Goal: Task Accomplishment & Management: Complete application form

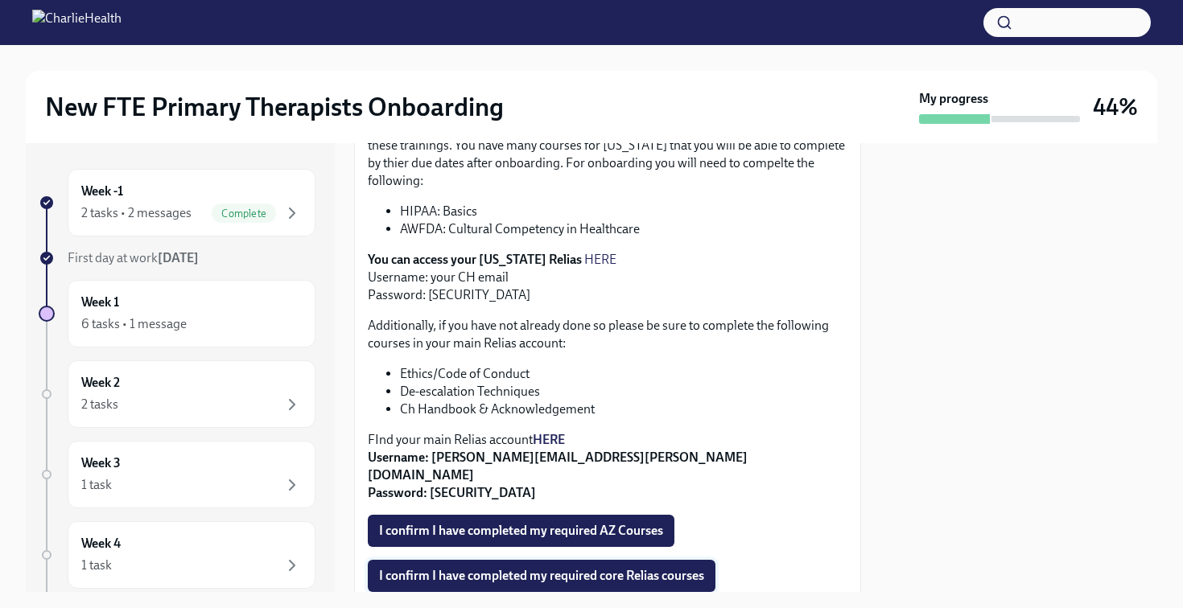
scroll to position [241, 0]
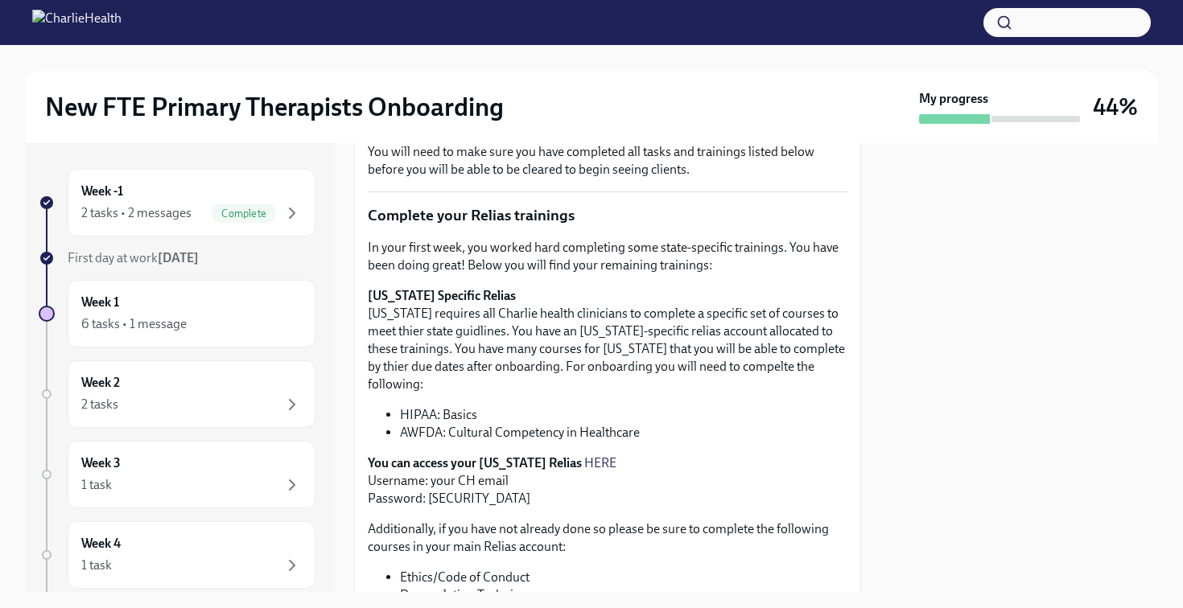
click at [587, 456] on link "HERE" at bounding box center [600, 463] width 32 height 15
click at [452, 480] on p "You can access your [US_STATE] Relias HERE Username: your CH email Password: [S…" at bounding box center [608, 481] width 480 height 53
copy p "ch1234"
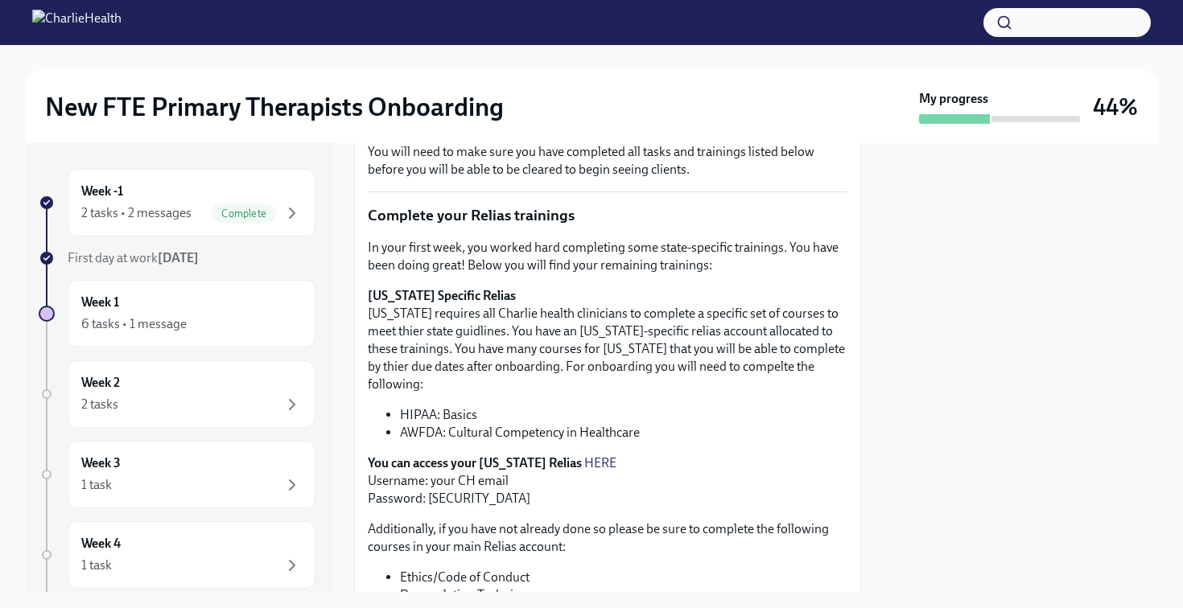
click at [498, 357] on p "[US_STATE] Specific Relias [US_STATE] requires all Charlie health clinicians to…" at bounding box center [608, 340] width 480 height 106
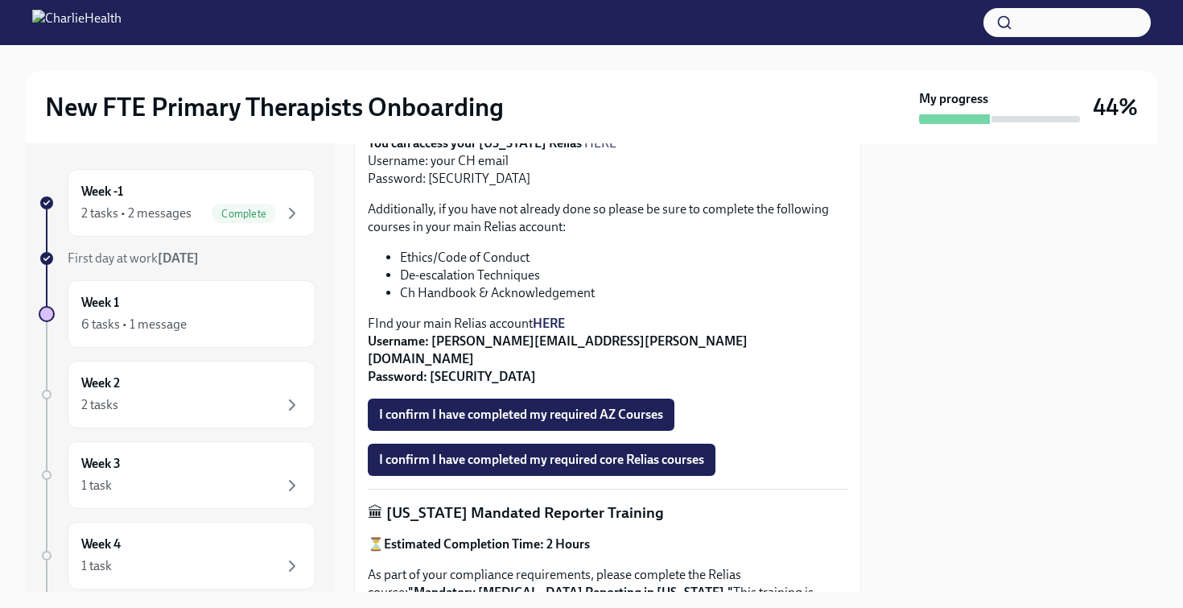
scroll to position [0, 0]
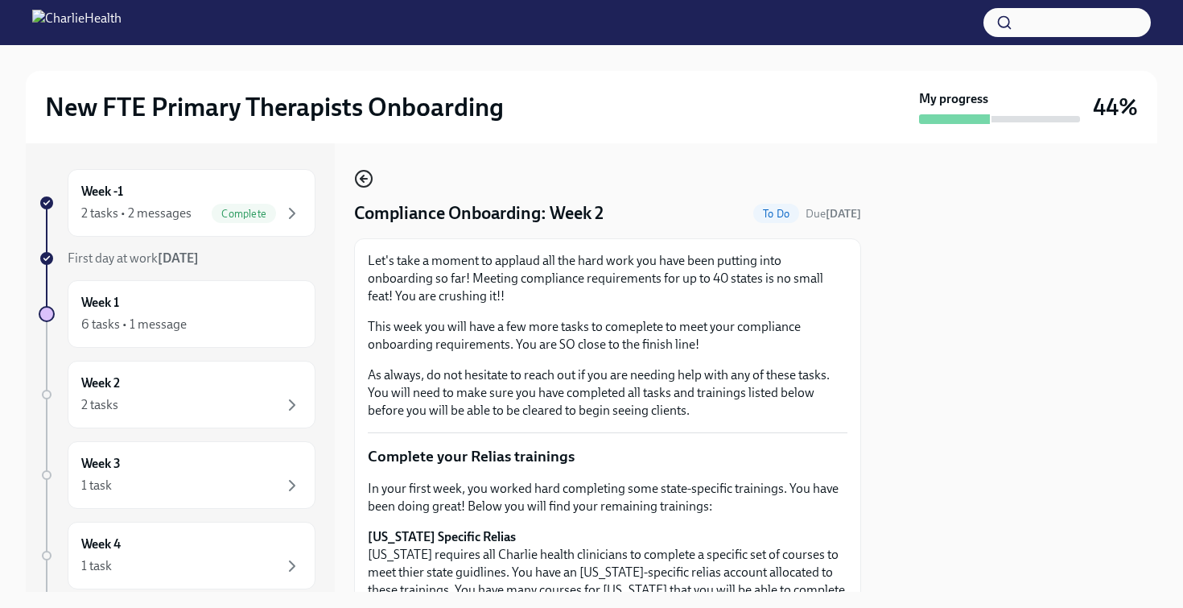
click at [360, 179] on icon "button" at bounding box center [363, 178] width 19 height 19
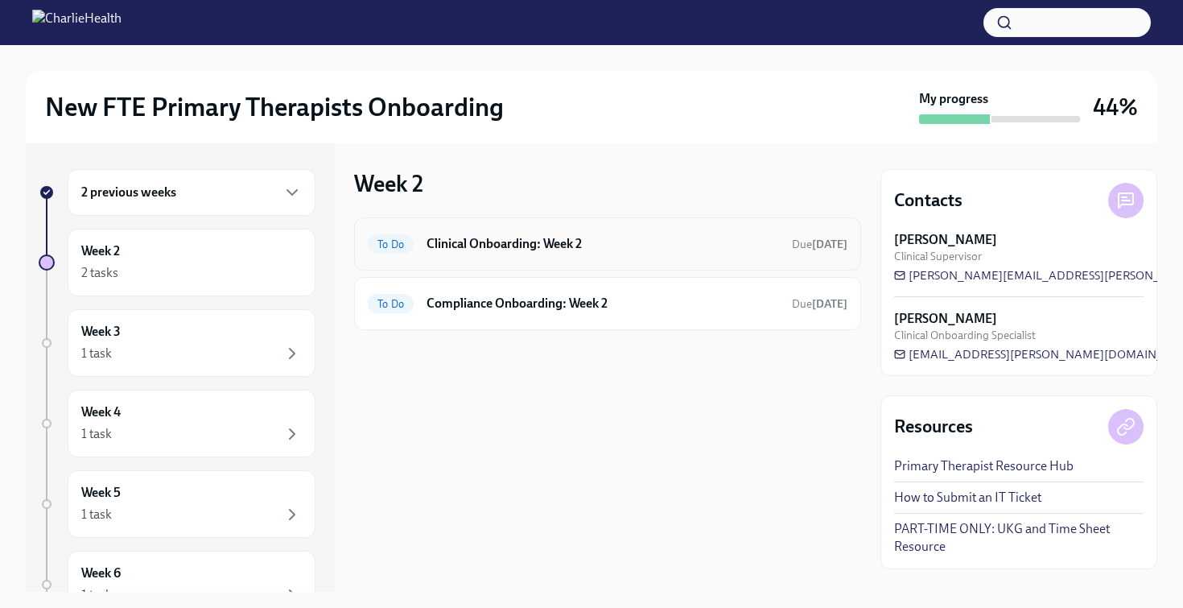
click at [600, 245] on h6 "Clinical Onboarding: Week 2" at bounding box center [603, 244] width 353 height 18
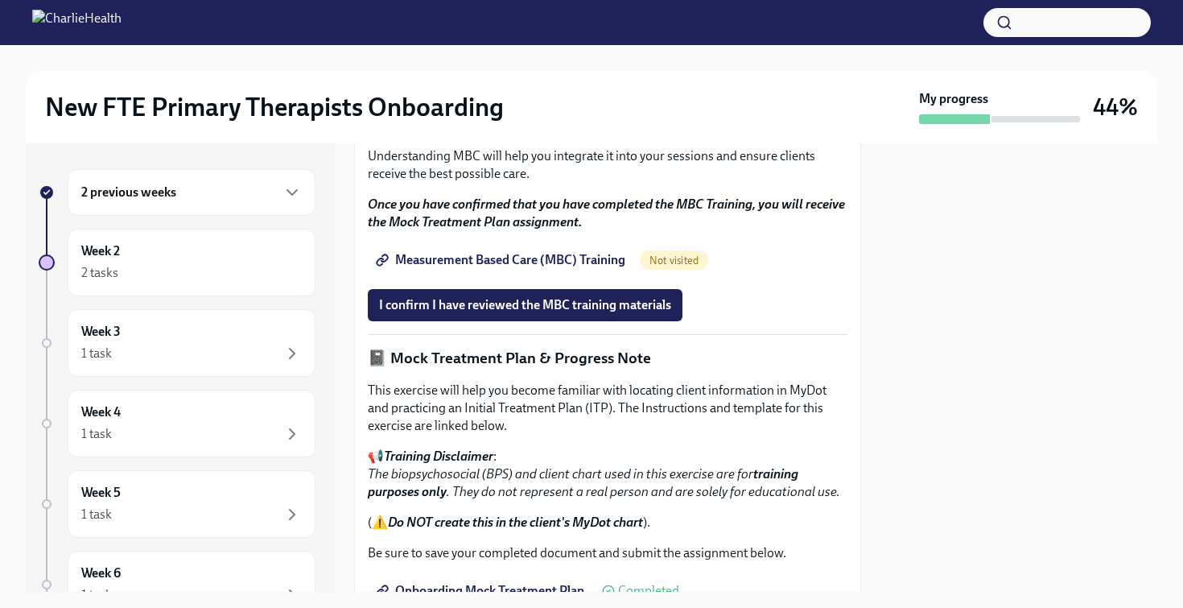
scroll to position [939, 0]
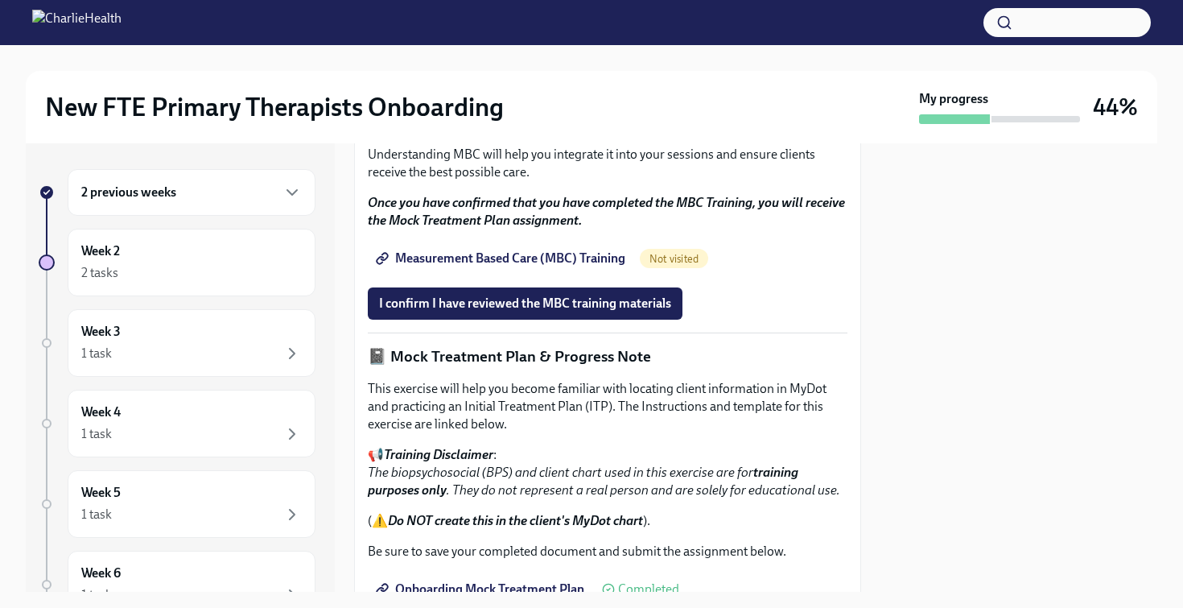
click at [585, 266] on span "Measurement Based Care (MBC) Training" at bounding box center [502, 258] width 246 height 16
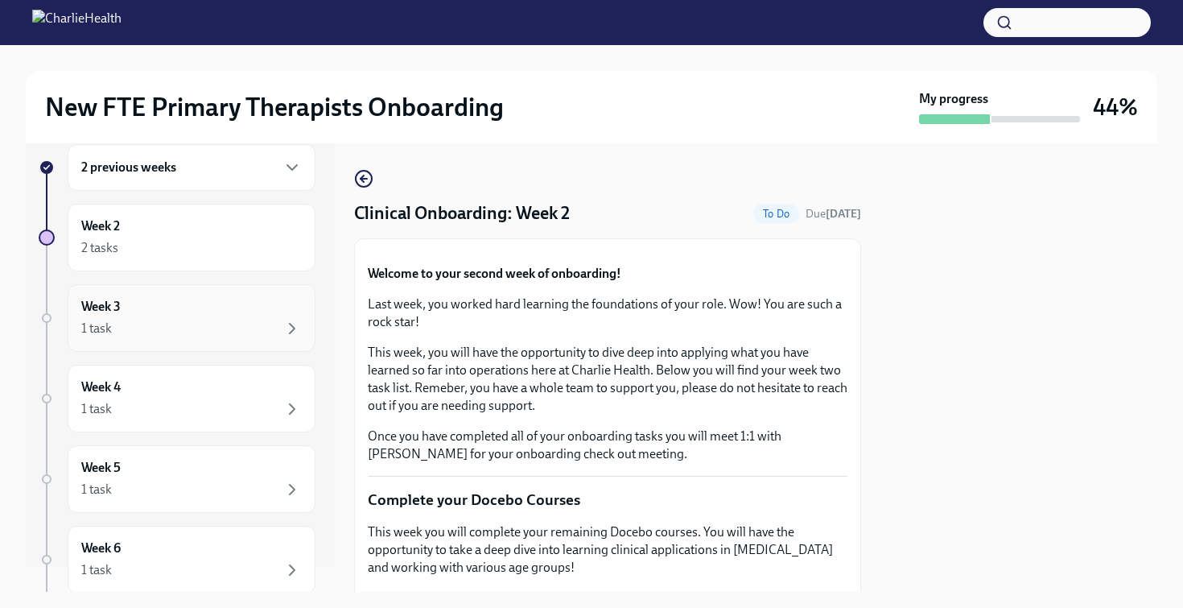
scroll to position [27, 0]
click at [209, 303] on div "Week 3 1 task" at bounding box center [191, 315] width 221 height 40
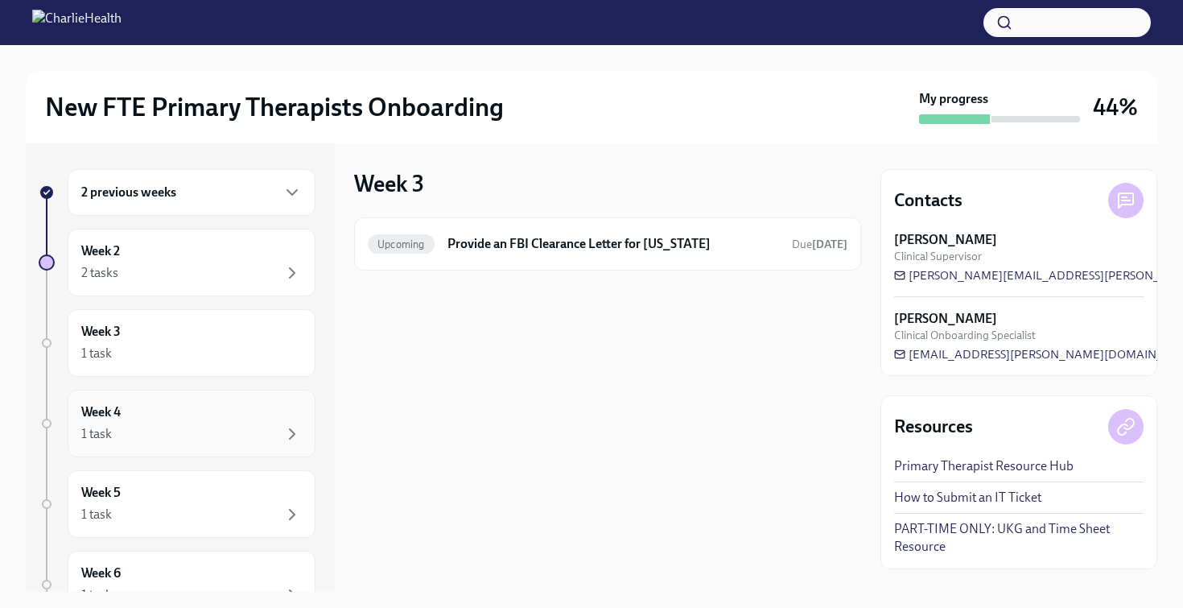
click at [213, 431] on div "1 task" at bounding box center [191, 433] width 221 height 19
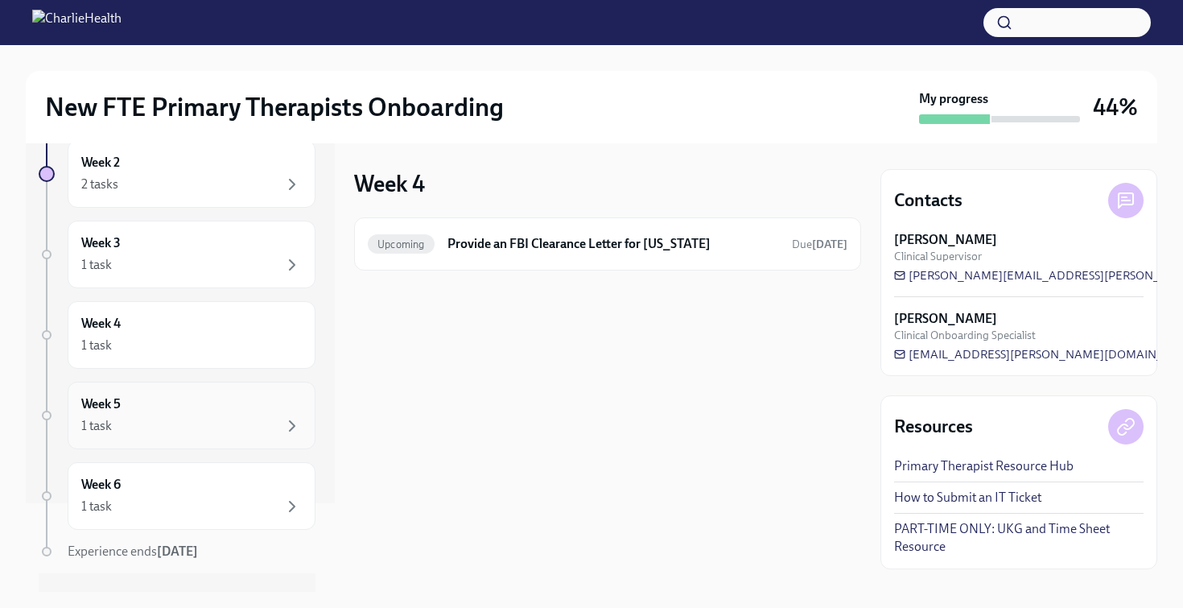
click at [225, 405] on div "Week 5 1 task" at bounding box center [191, 415] width 221 height 40
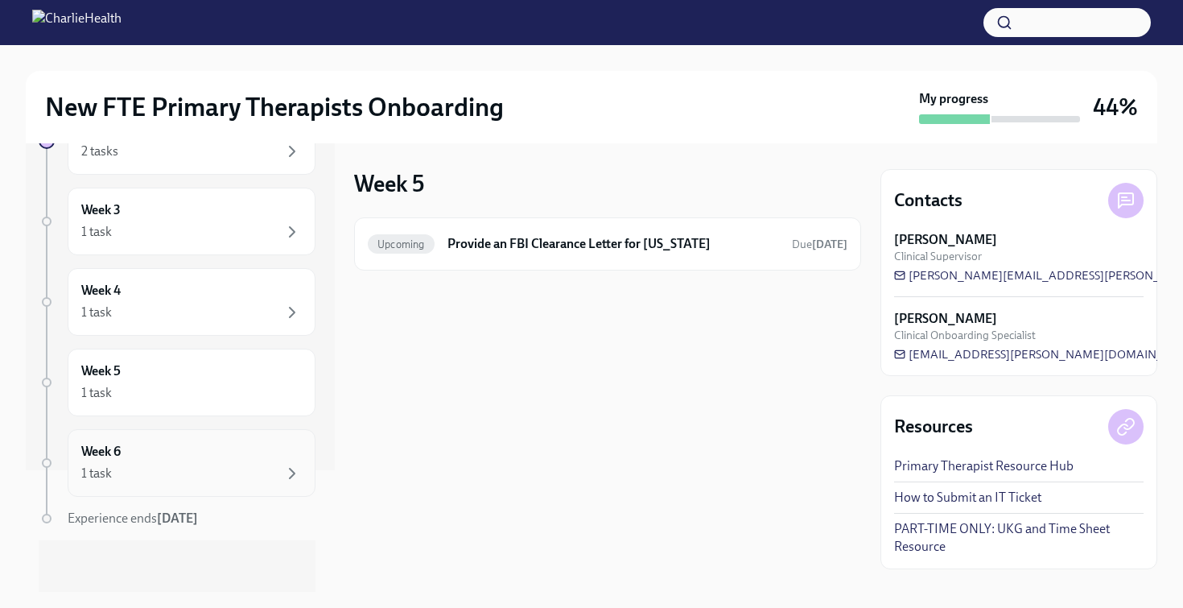
scroll to position [120, 0]
click at [205, 451] on div "Week 6 1 task" at bounding box center [191, 464] width 221 height 40
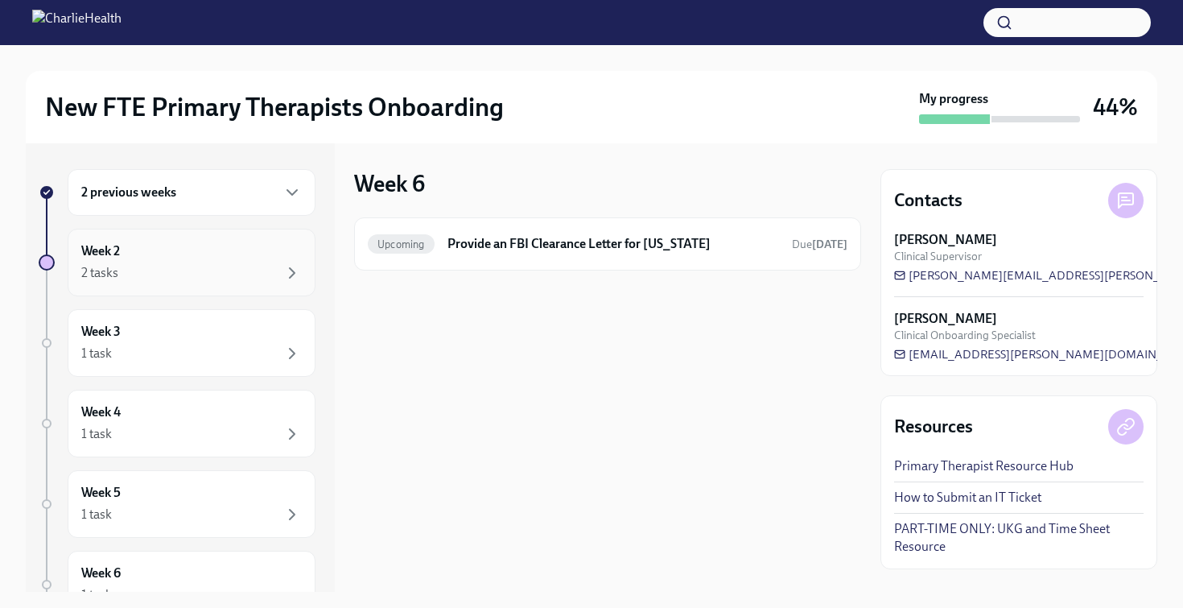
click at [166, 260] on div "Week 2 2 tasks" at bounding box center [191, 262] width 221 height 40
click at [497, 237] on h6 "Clinical Onboarding: Week 2" at bounding box center [603, 244] width 353 height 18
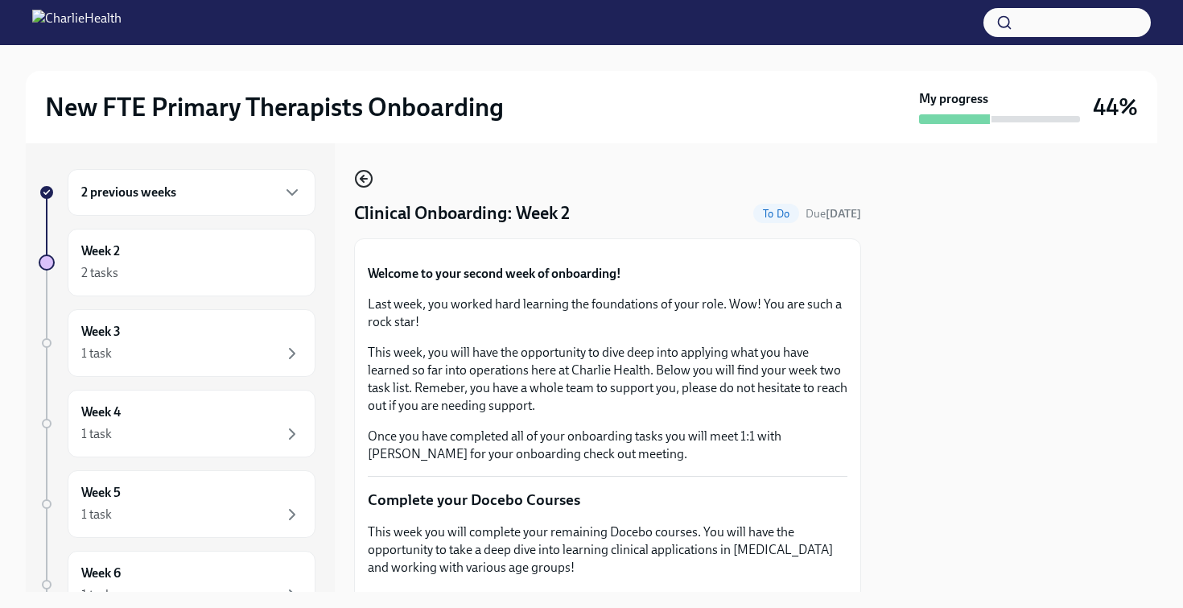
click at [367, 176] on icon "button" at bounding box center [363, 178] width 19 height 19
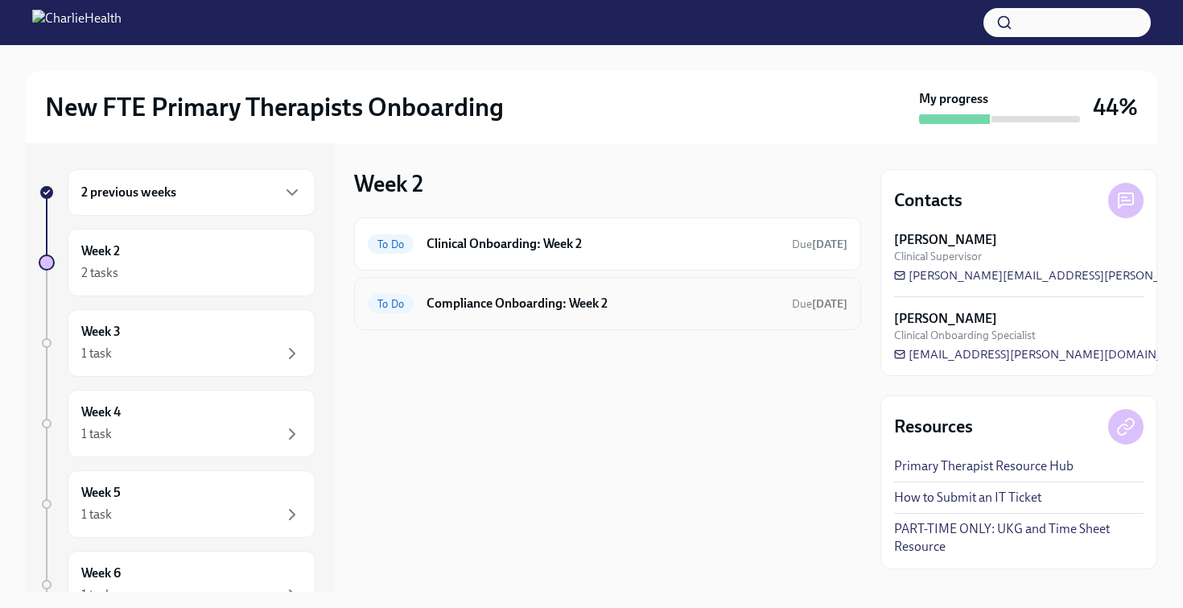
click at [519, 308] on h6 "Compliance Onboarding: Week 2" at bounding box center [603, 304] width 353 height 18
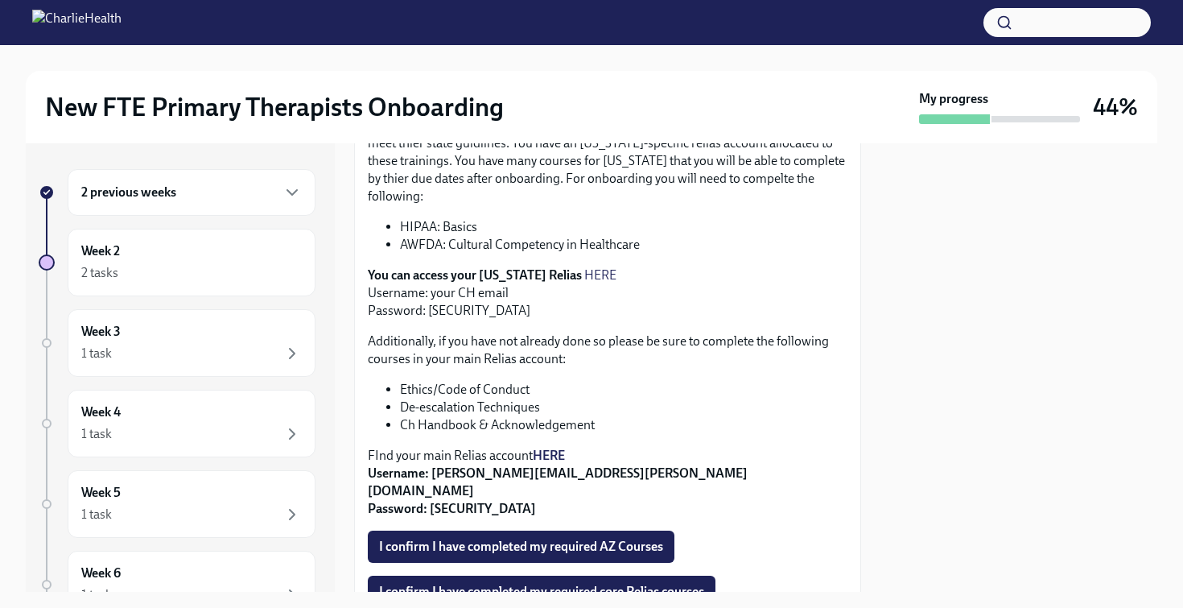
scroll to position [431, 0]
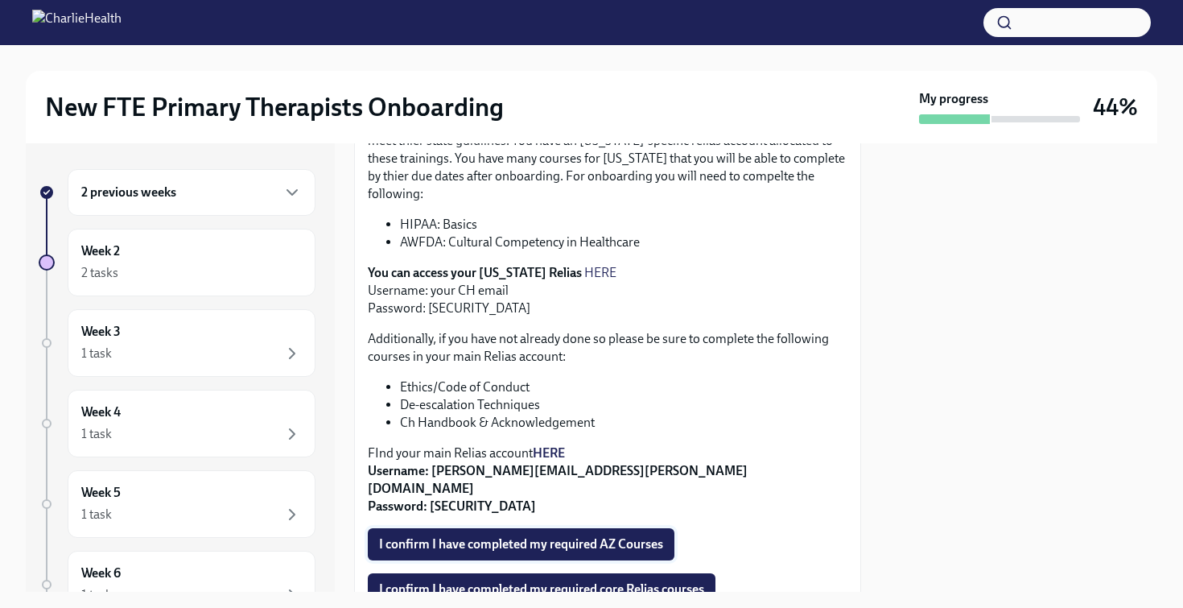
click at [531, 536] on span "I confirm I have completed my required AZ Courses" at bounding box center [521, 544] width 284 height 16
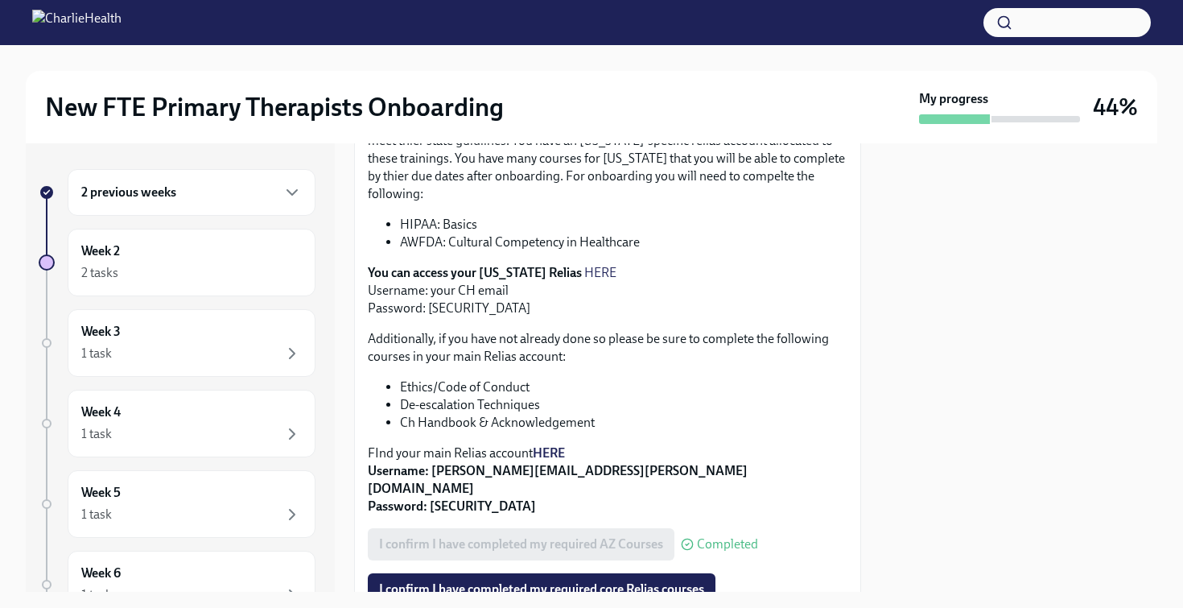
click at [551, 445] on strong "HERE" at bounding box center [549, 452] width 32 height 15
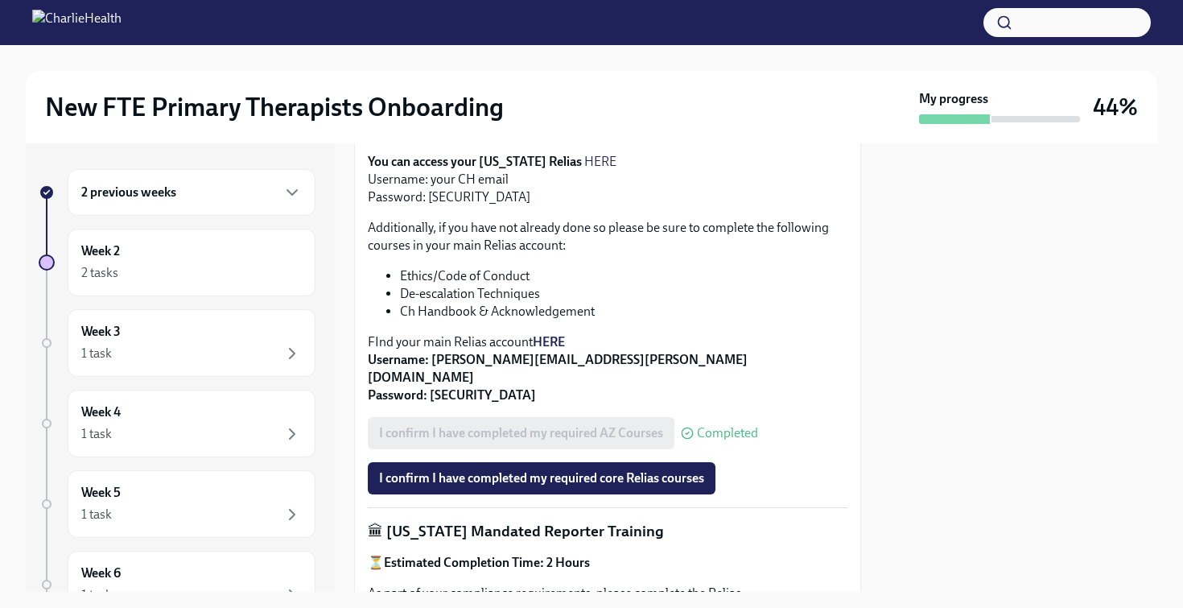
scroll to position [552, 0]
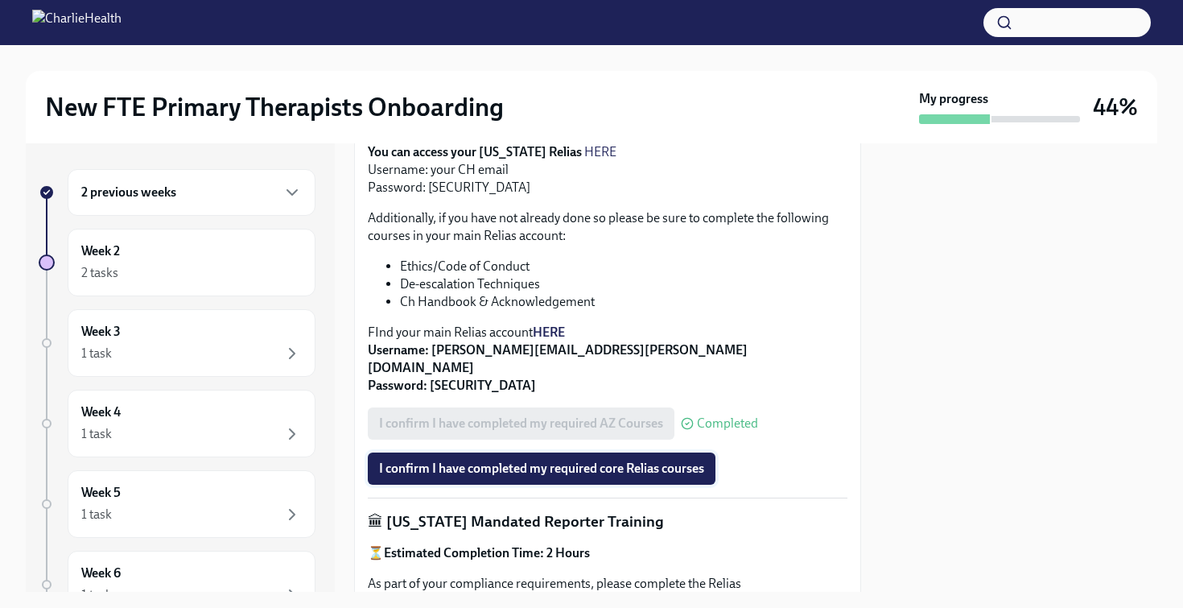
click at [516, 460] on span "I confirm I have completed my required core Relias courses" at bounding box center [541, 468] width 325 height 16
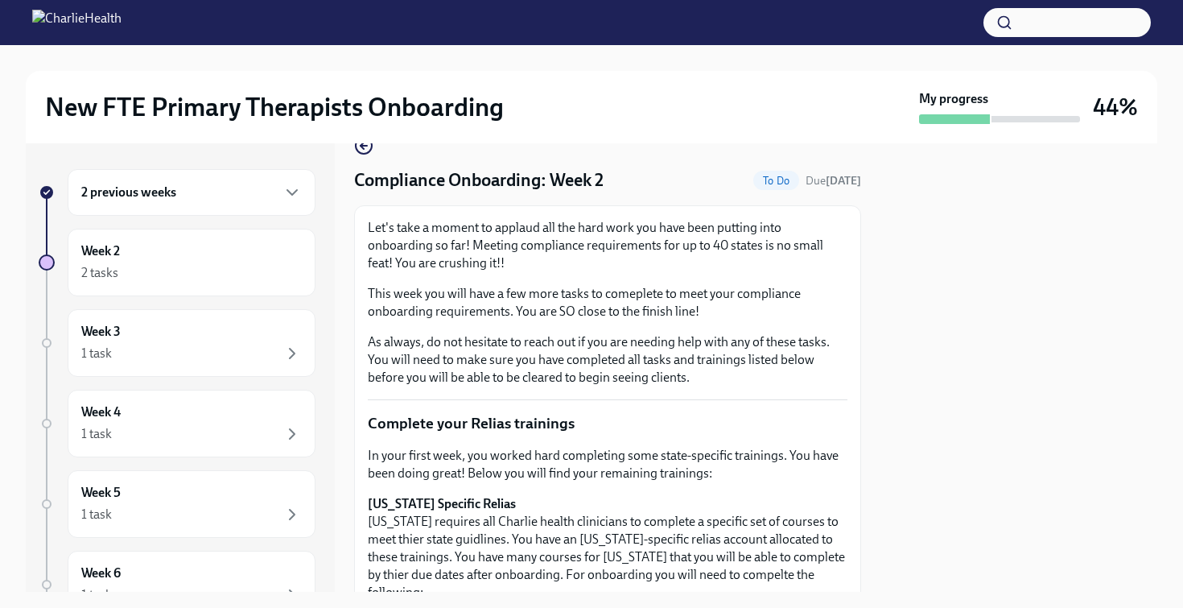
scroll to position [0, 0]
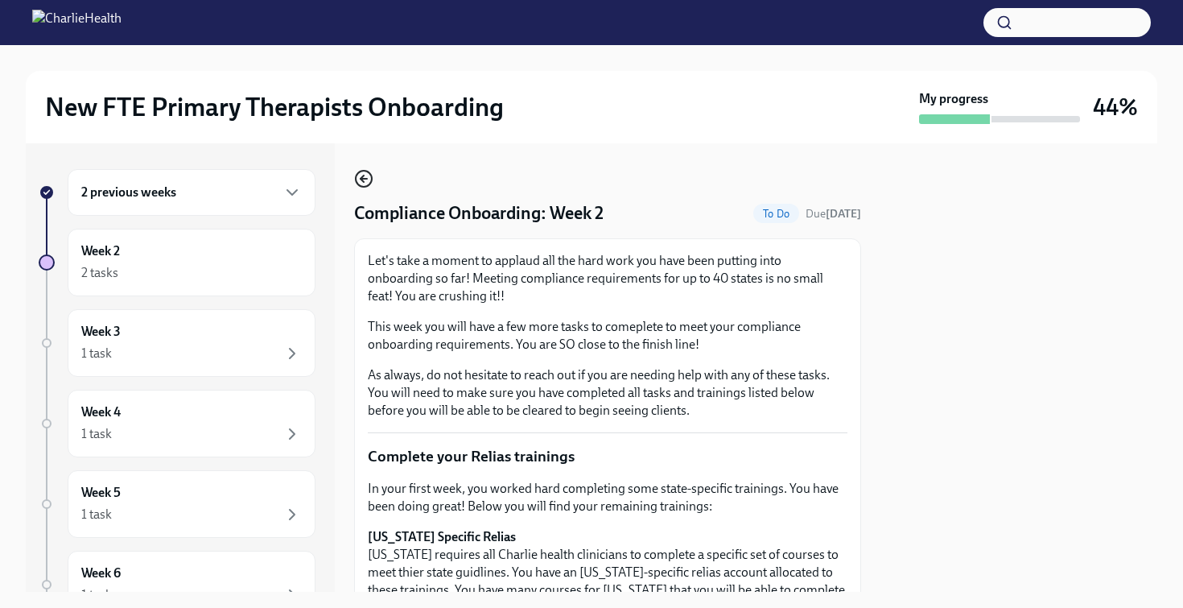
click at [361, 175] on icon "button" at bounding box center [363, 178] width 19 height 19
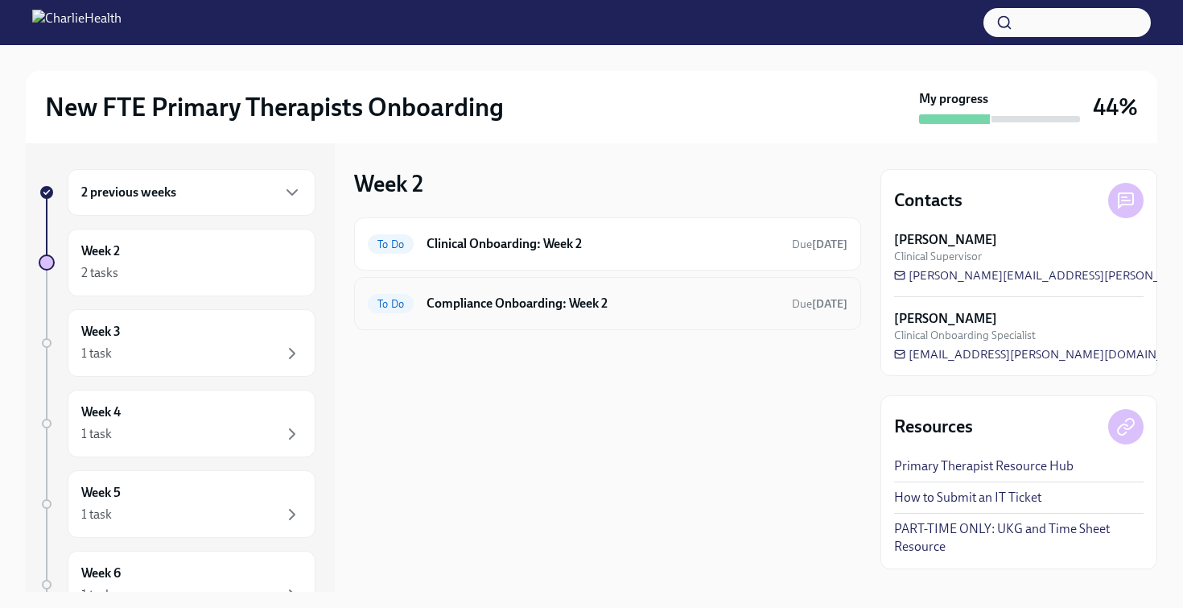
click at [497, 303] on h6 "Compliance Onboarding: Week 2" at bounding box center [603, 304] width 353 height 18
